Goal: Subscribe to service/newsletter

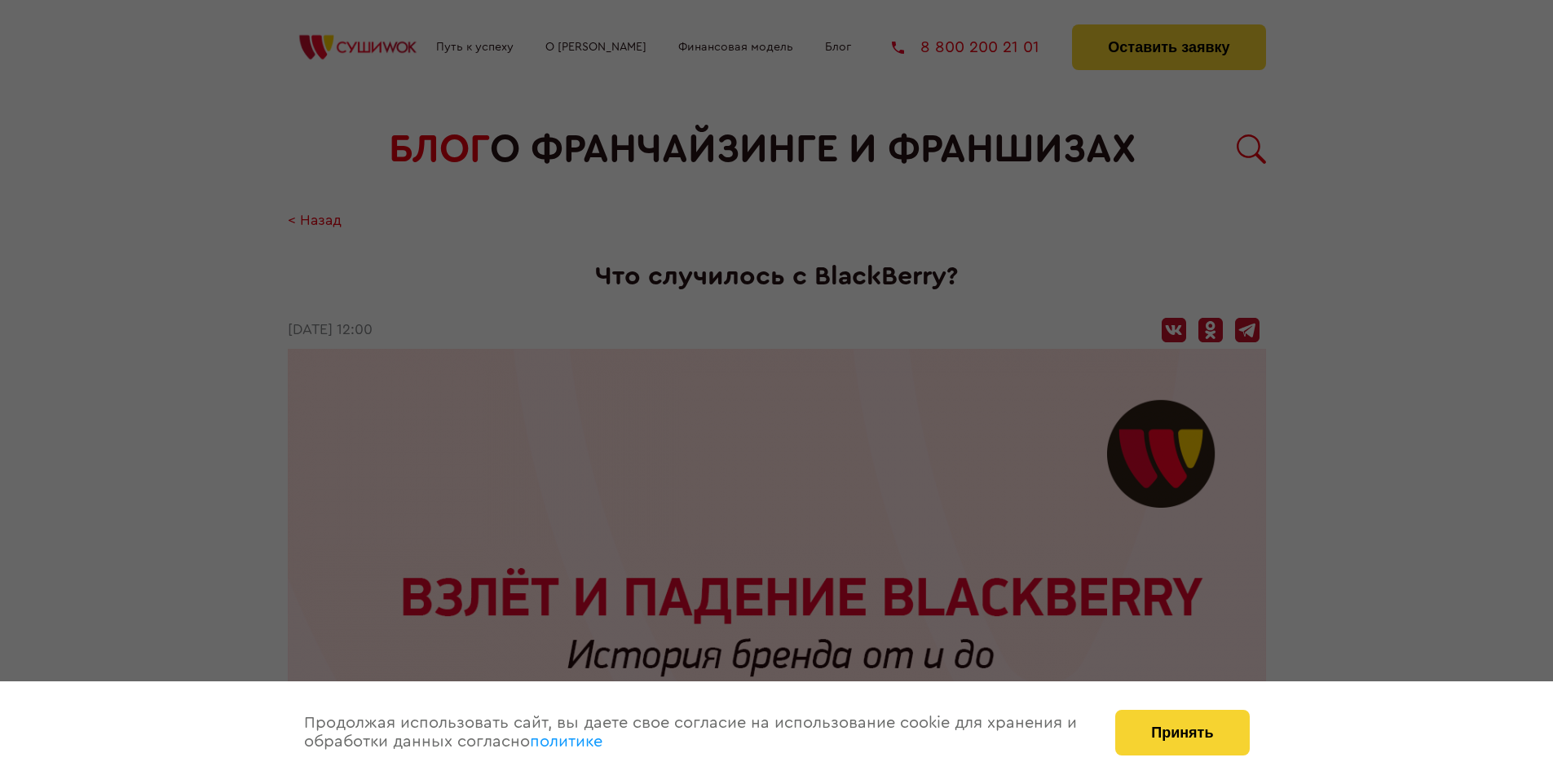
scroll to position [2974, 0]
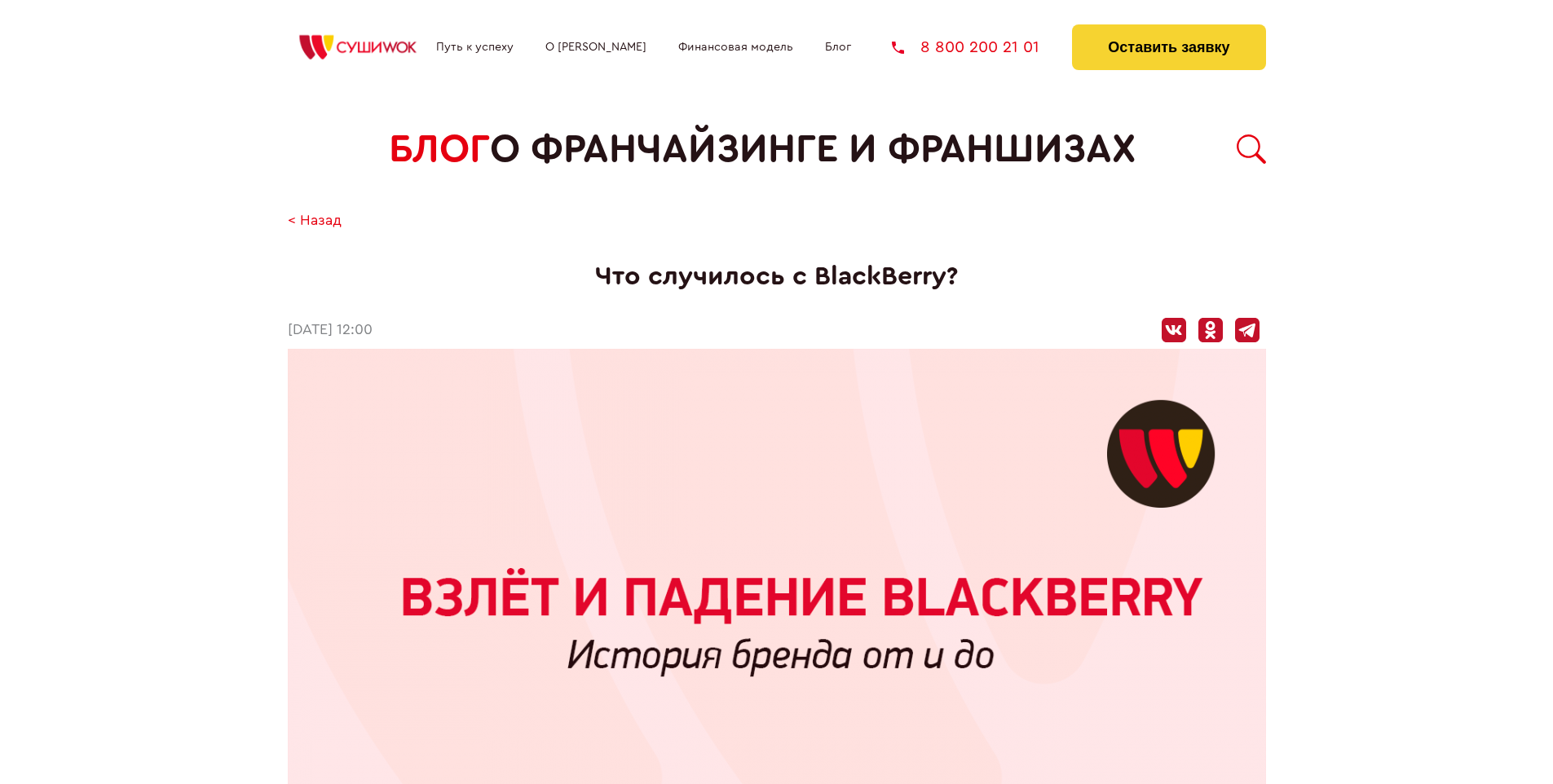
scroll to position [2974, 0]
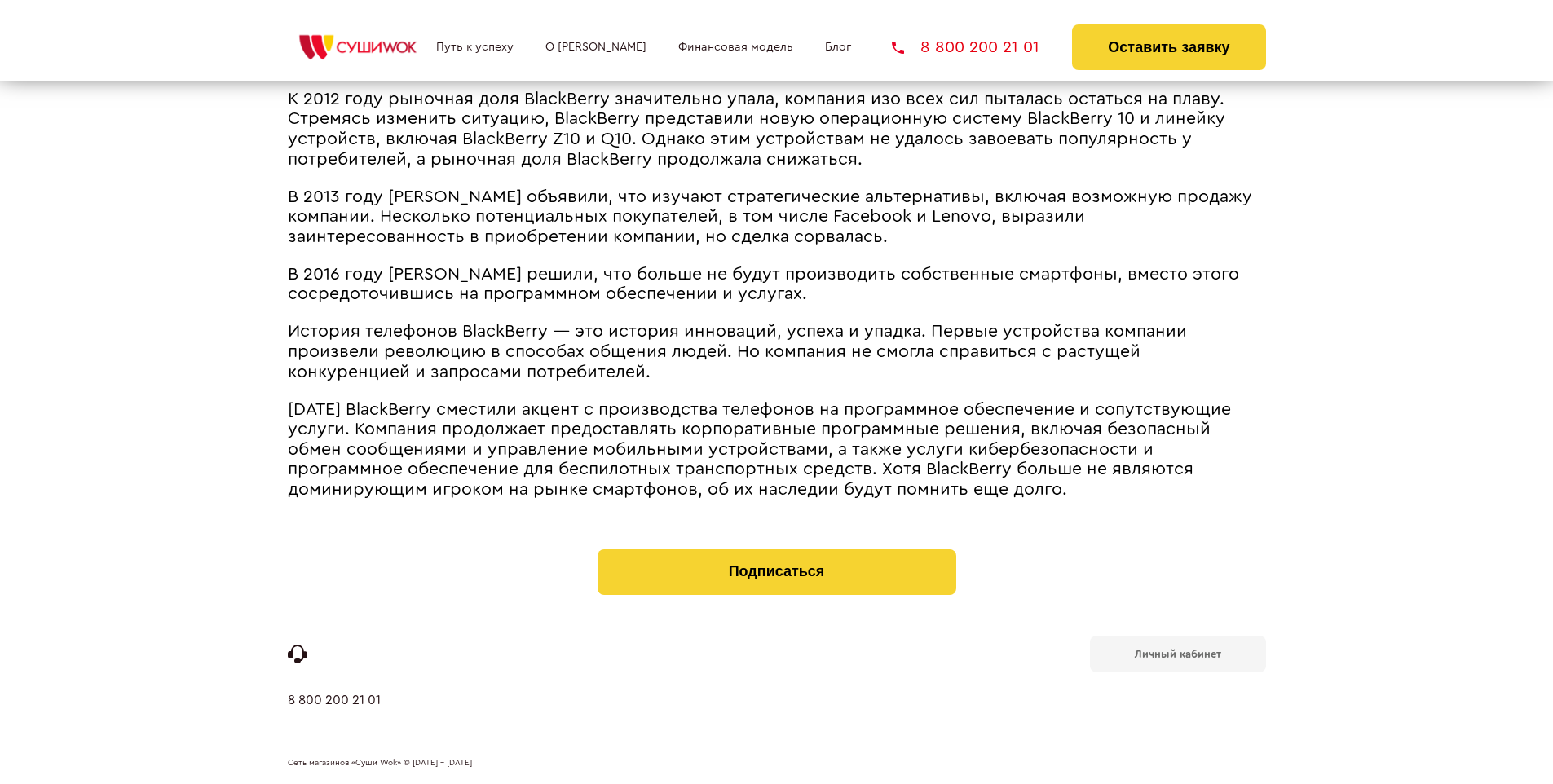
click at [1177, 652] on b "Личный кабинет" at bounding box center [1178, 653] width 87 height 10
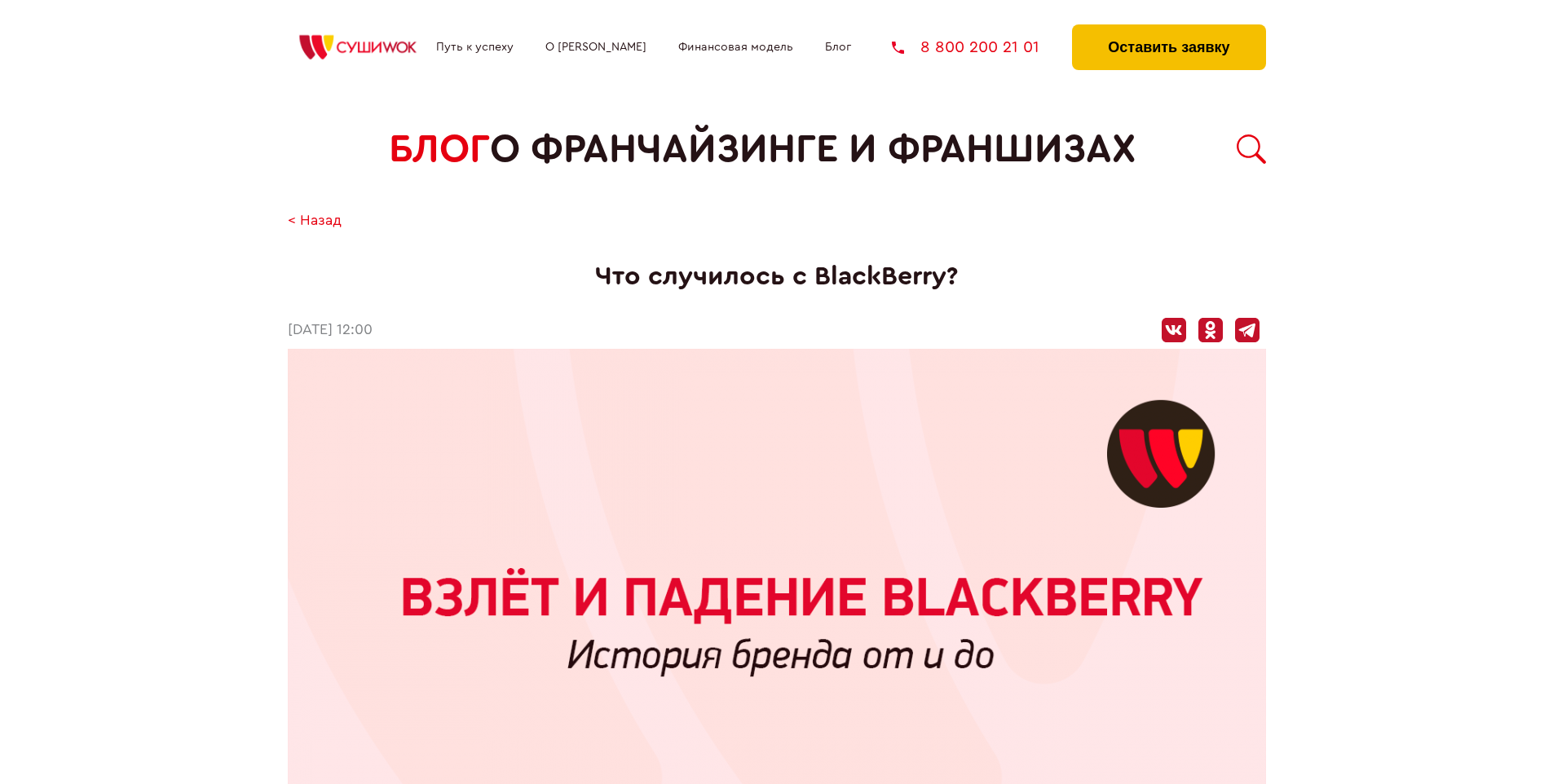
click at [1168, 29] on button "Оставить заявку" at bounding box center [1168, 48] width 193 height 46
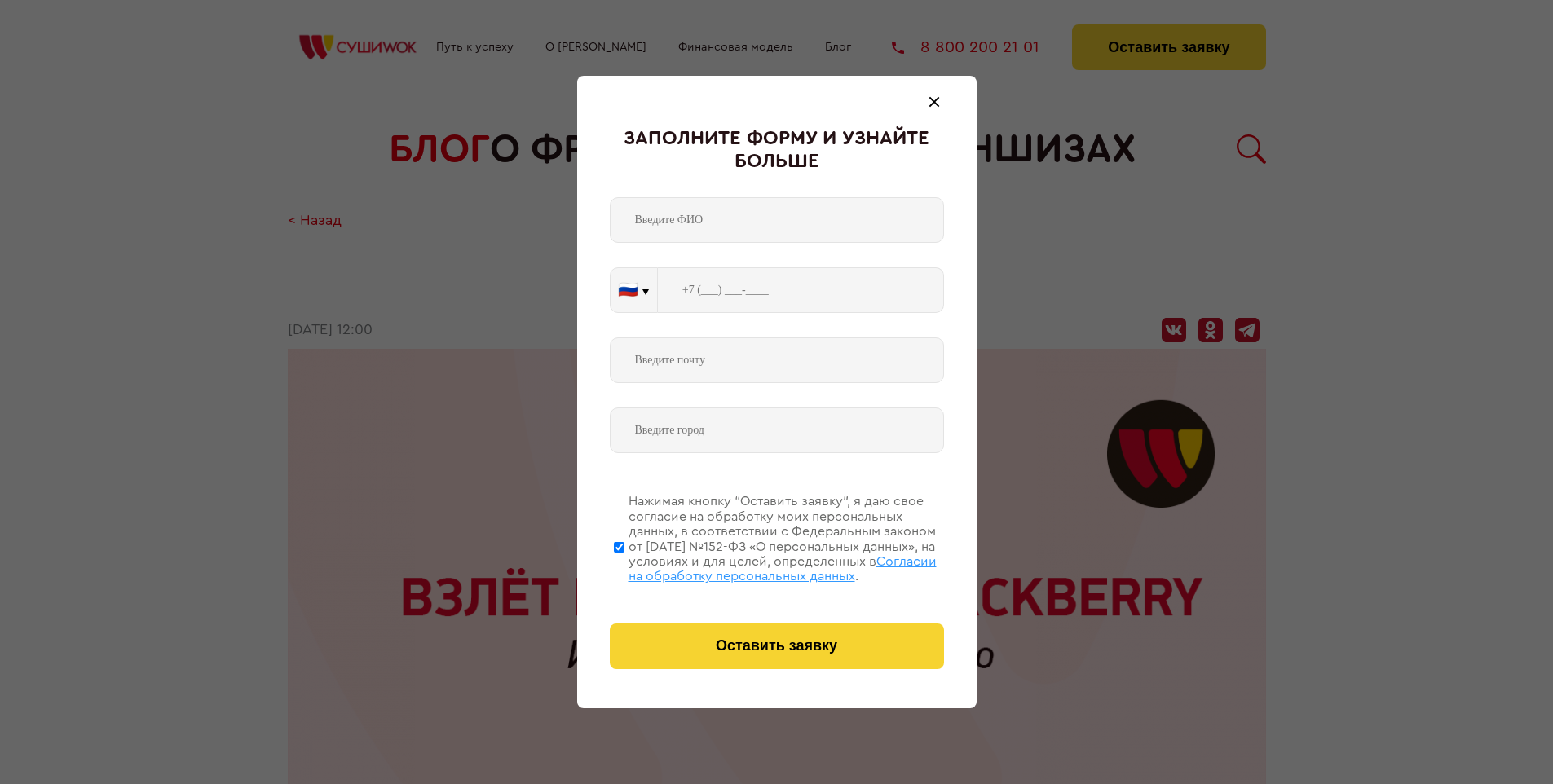
click at [756, 567] on span "Согласии на обработку персональных данных" at bounding box center [782, 569] width 308 height 28
click at [624, 567] on input "Нажимая кнопку “Оставить заявку”, я даю свое согласие на обработку моих персона…" at bounding box center [618, 547] width 10 height 131
checkbox input "false"
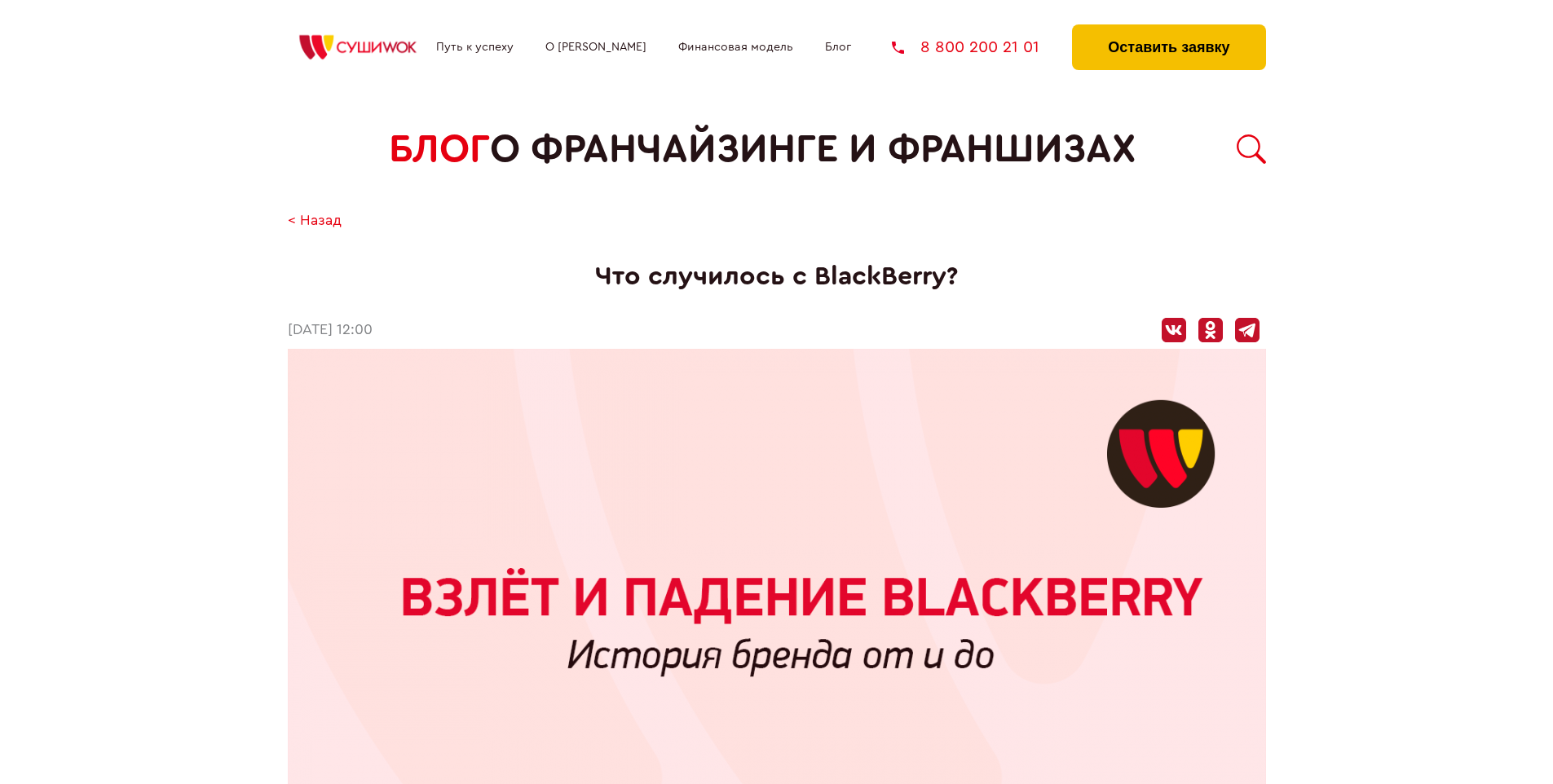
click at [1168, 29] on button "Оставить заявку" at bounding box center [1168, 48] width 193 height 46
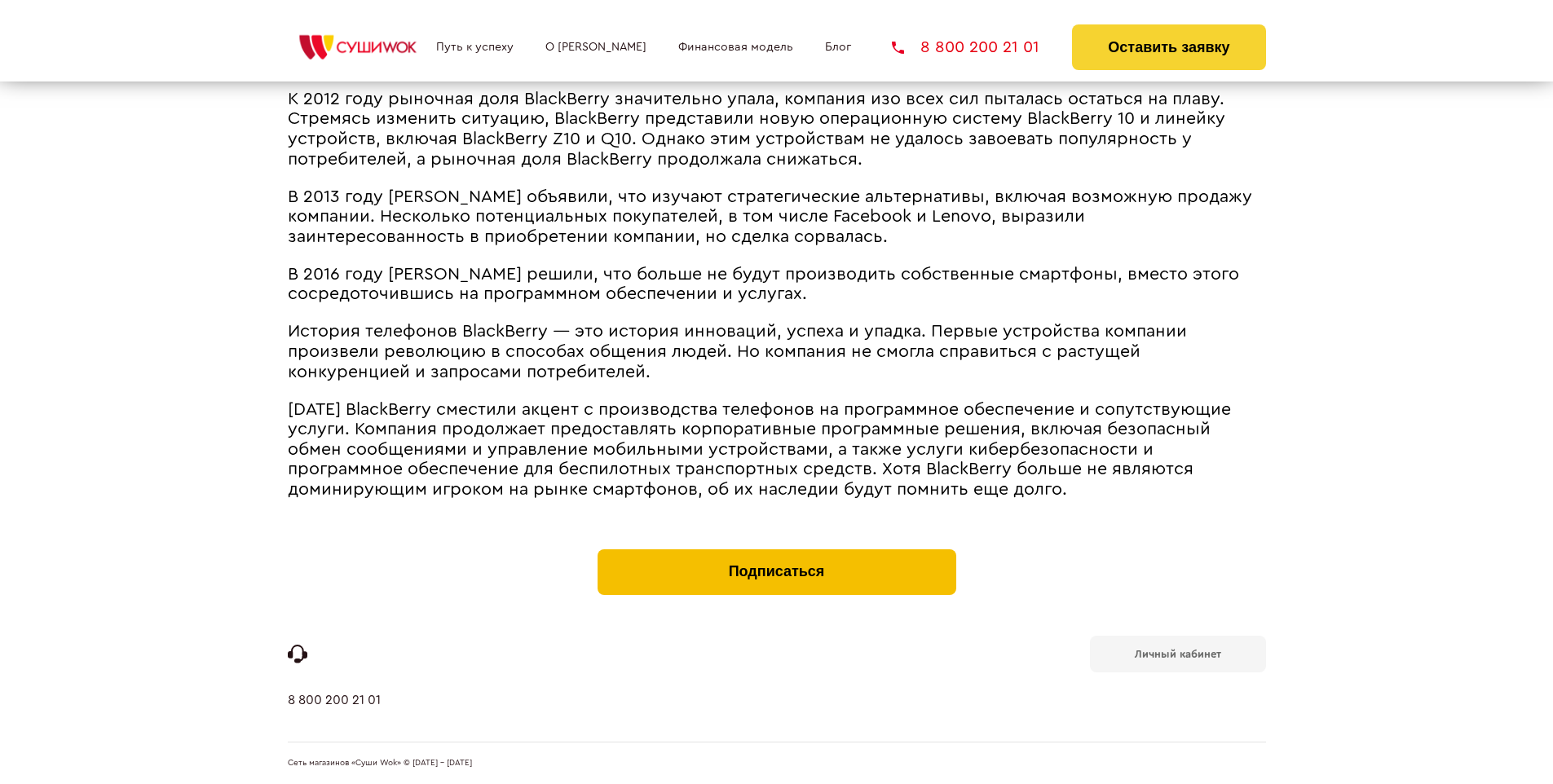
click at [776, 553] on button "Подписаться" at bounding box center [776, 573] width 358 height 46
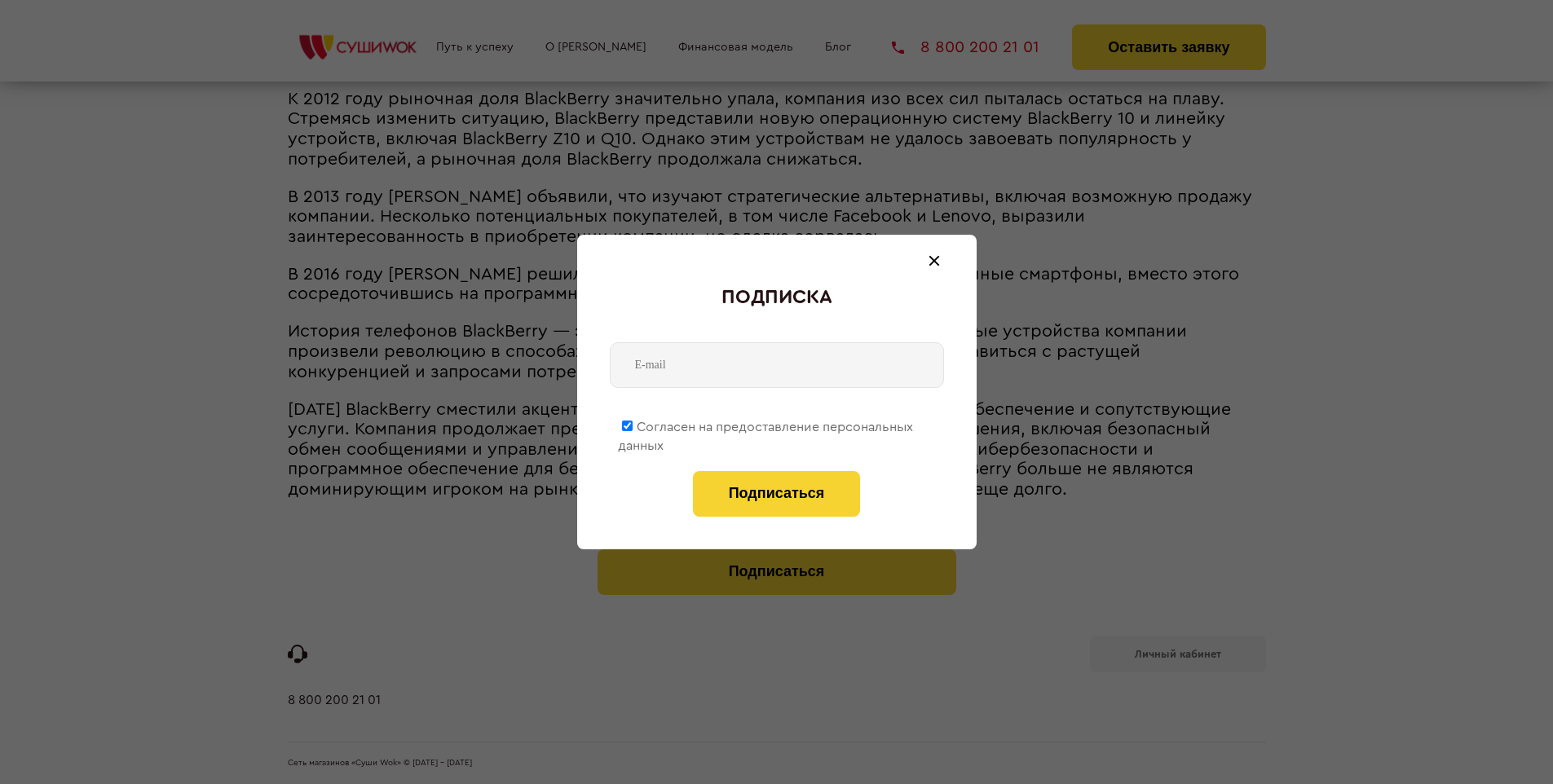
click at [766, 424] on span "Согласен на предоставление персональных данных" at bounding box center [766, 435] width 295 height 31
click at [633, 424] on input "Согласен на предоставление персональных данных" at bounding box center [627, 425] width 10 height 10
checkbox input "false"
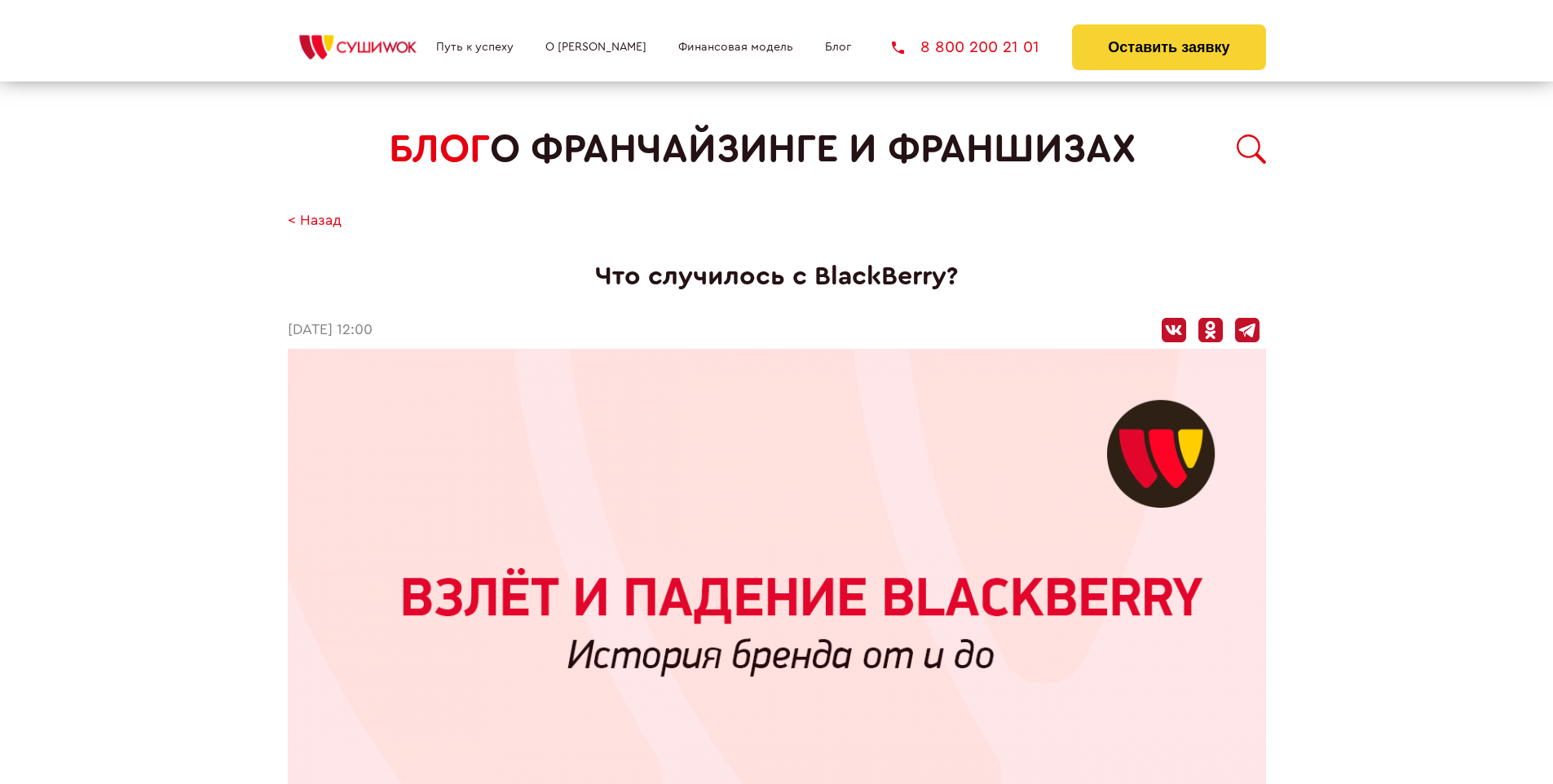
scroll to position [2974, 0]
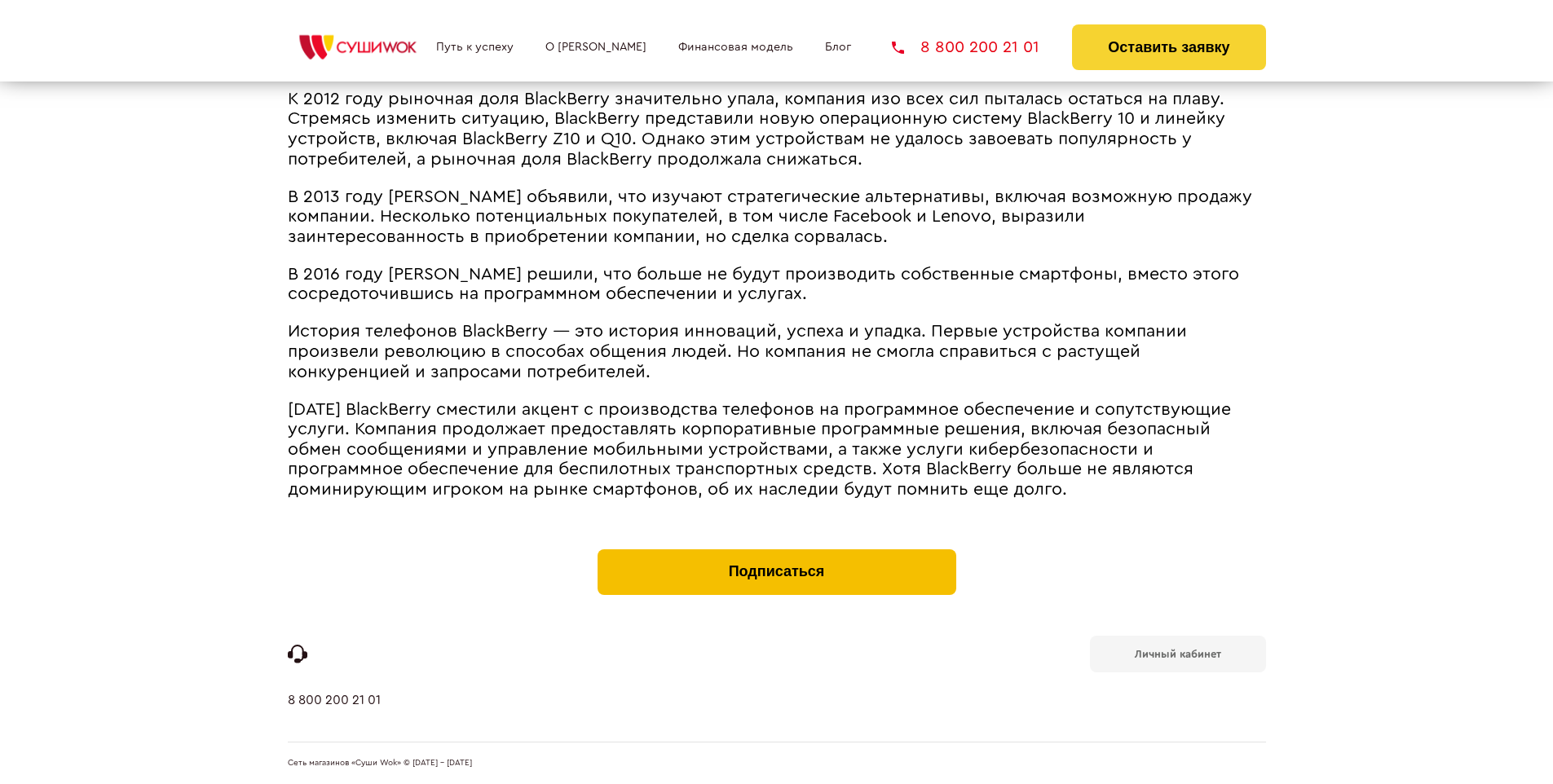
click at [776, 553] on button "Подписаться" at bounding box center [776, 573] width 358 height 46
